Goal: Task Accomplishment & Management: Use online tool/utility

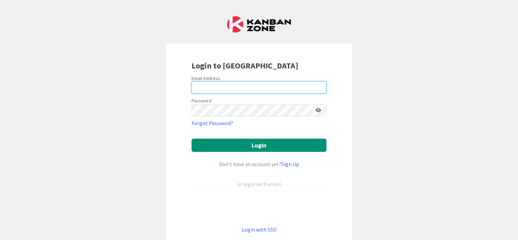
click at [224, 87] on input "email" at bounding box center [259, 87] width 135 height 12
type input "[PERSON_NAME][EMAIL_ADDRESS][PERSON_NAME][PERSON_NAME][DOMAIN_NAME]"
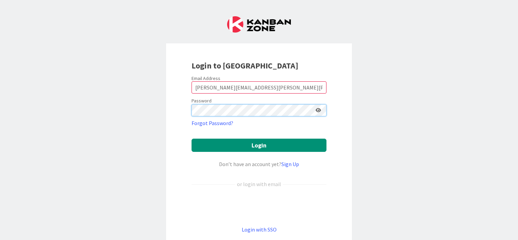
click at [192, 139] on button "Login" at bounding box center [259, 145] width 135 height 13
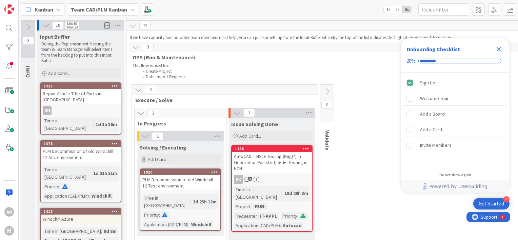
click at [350, 47] on icon "Close Checklist" at bounding box center [499, 49] width 8 height 8
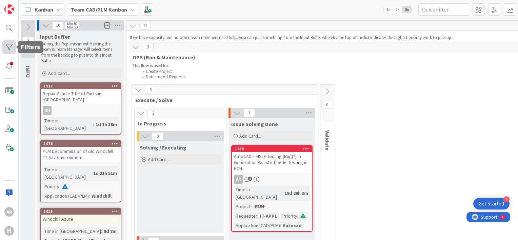
click at [9, 46] on div at bounding box center [9, 47] width 14 height 14
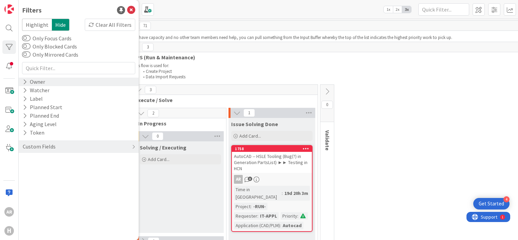
click at [38, 82] on div "Owner" at bounding box center [34, 82] width 24 height 8
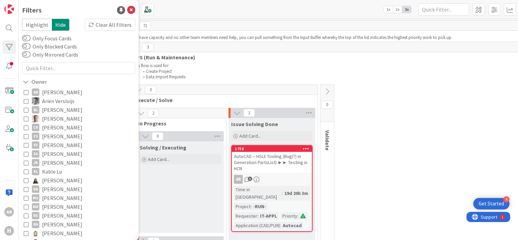
click at [26, 92] on icon at bounding box center [26, 92] width 5 height 5
click at [127, 9] on icon at bounding box center [131, 10] width 8 height 8
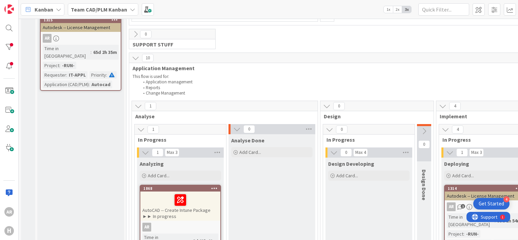
scroll to position [247, 0]
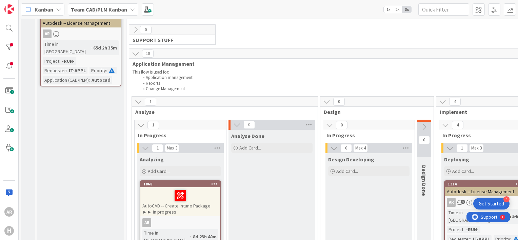
click at [237, 122] on icon at bounding box center [236, 124] width 7 height 7
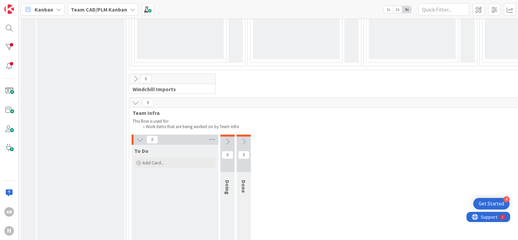
scroll to position [816, 0]
